Goal: Communication & Community: Share content

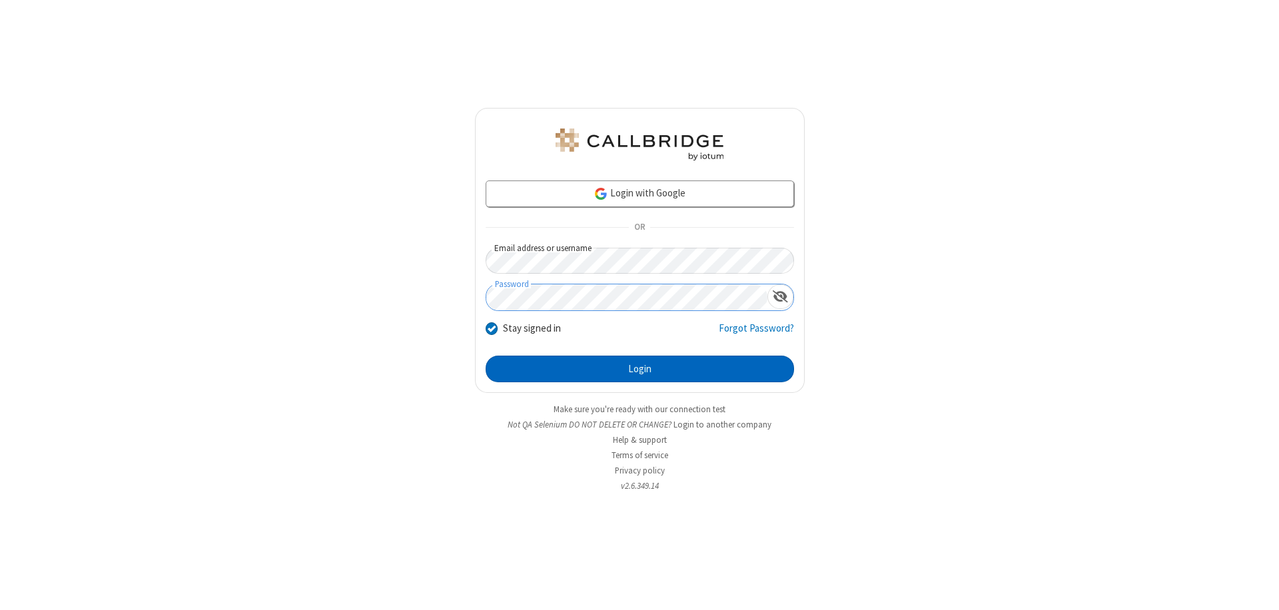
click at [639, 369] on button "Login" at bounding box center [639, 369] width 308 height 27
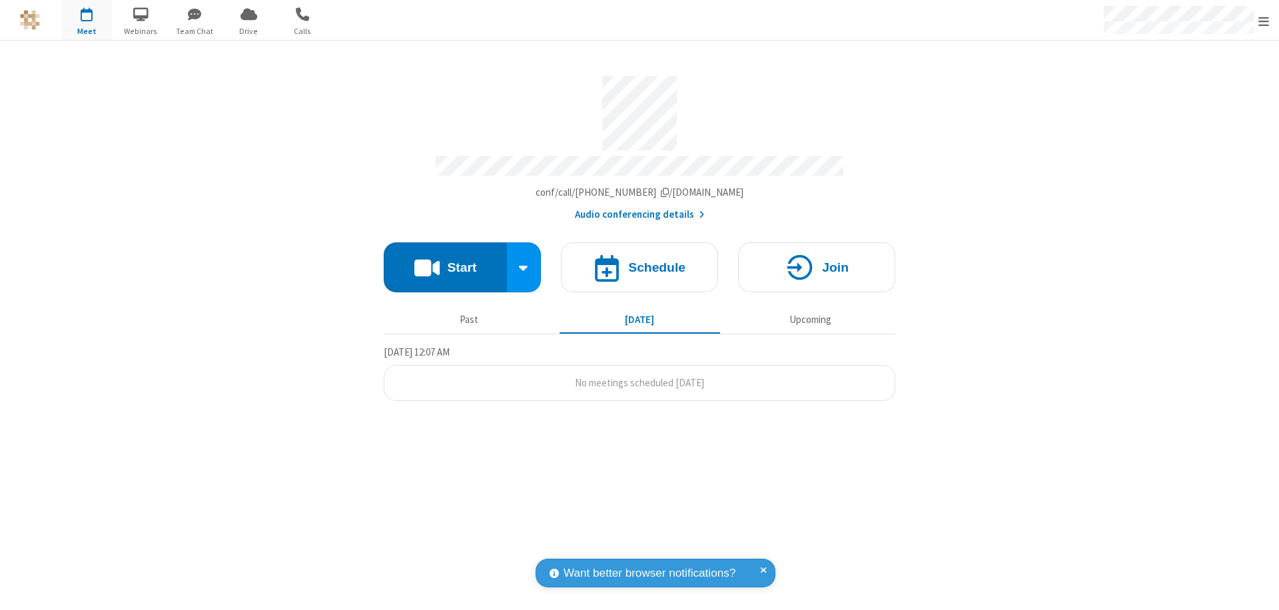
click at [445, 261] on button "Start" at bounding box center [445, 267] width 123 height 50
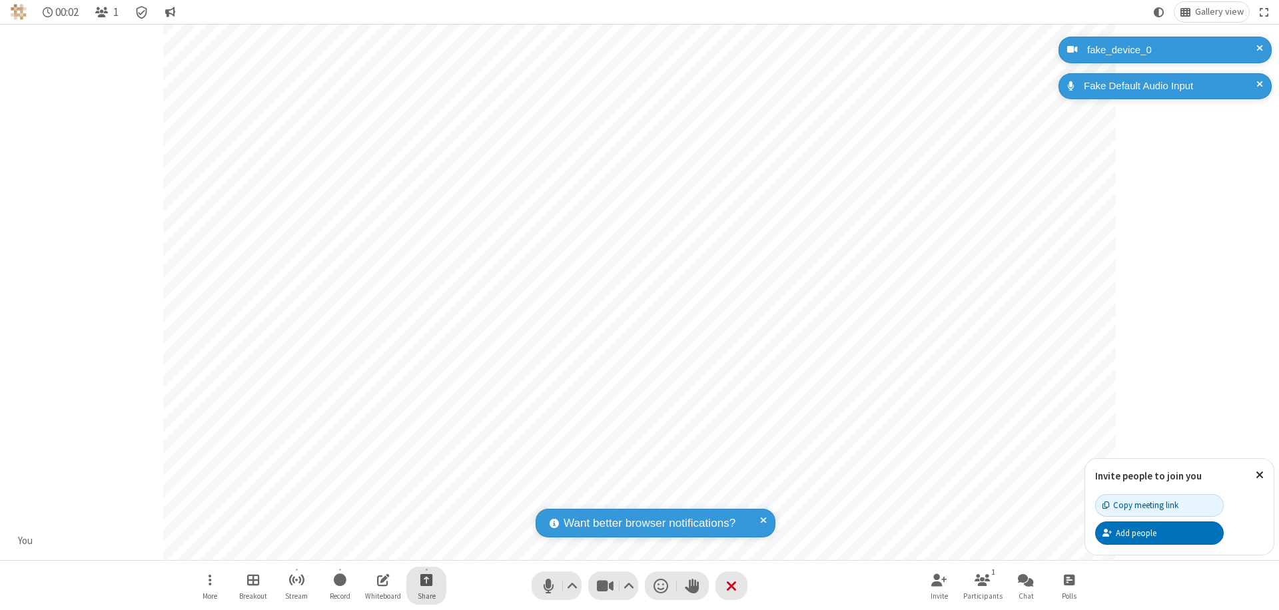
click at [426, 579] on span "Start sharing" at bounding box center [426, 579] width 13 height 17
click at [372, 547] on span "Share my screen" at bounding box center [372, 548] width 15 height 11
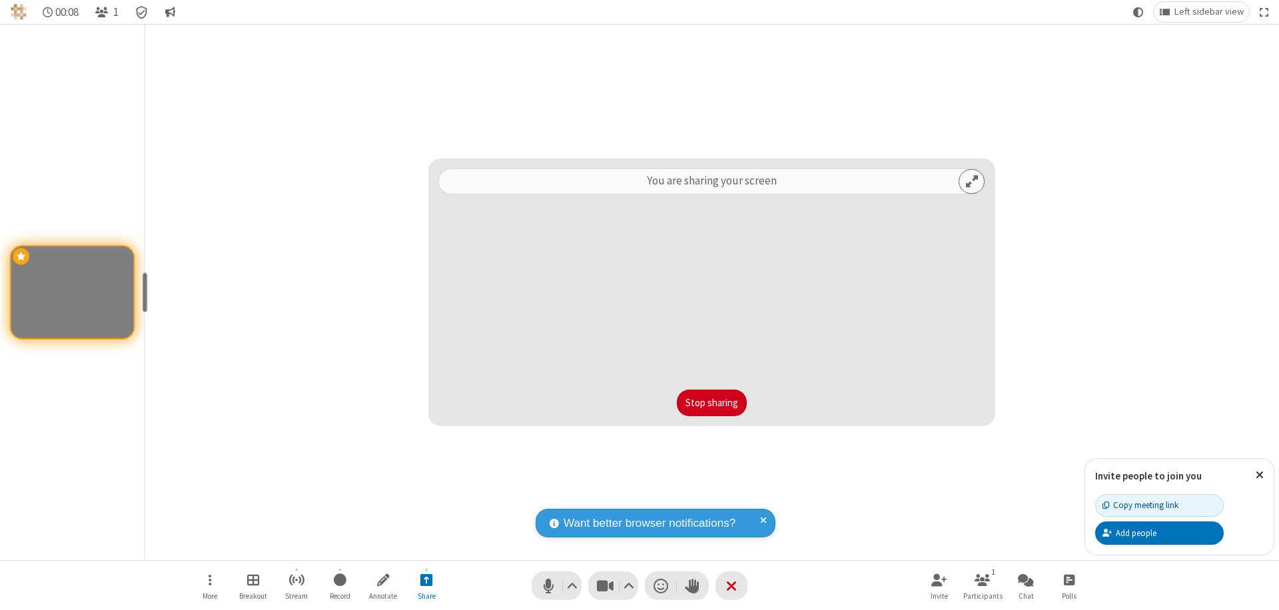
click at [711, 403] on button "Stop sharing" at bounding box center [712, 403] width 70 height 27
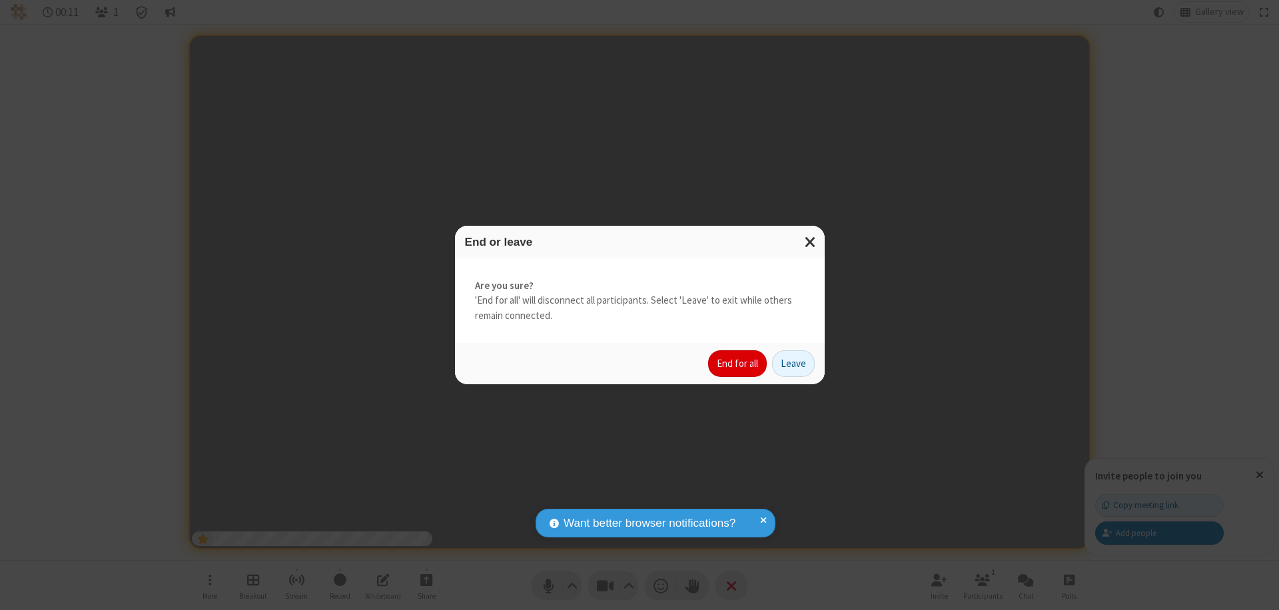
click at [738, 364] on button "End for all" at bounding box center [737, 363] width 59 height 27
